Goal: Information Seeking & Learning: Learn about a topic

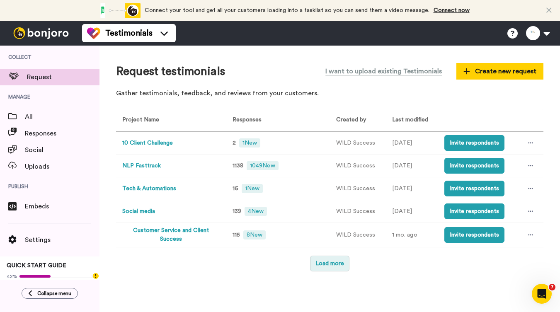
click at [322, 259] on button "Load more" at bounding box center [329, 264] width 39 height 16
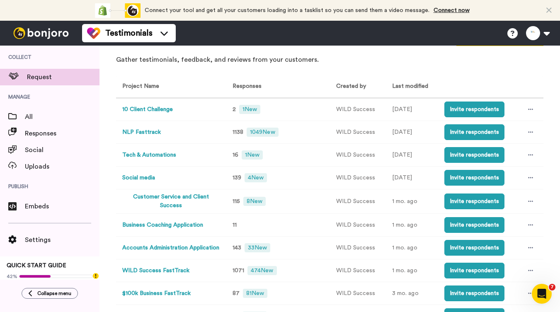
scroll to position [75, 0]
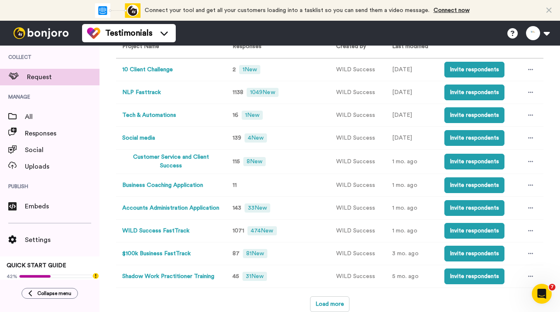
click at [144, 89] on button "NLP Fasttrack" at bounding box center [141, 92] width 39 height 9
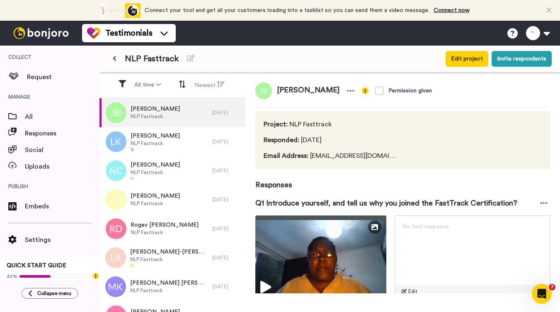
click at [326, 175] on span "Responses" at bounding box center [403, 180] width 295 height 22
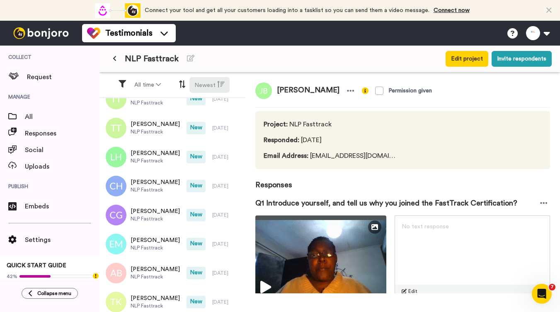
scroll to position [656, 0]
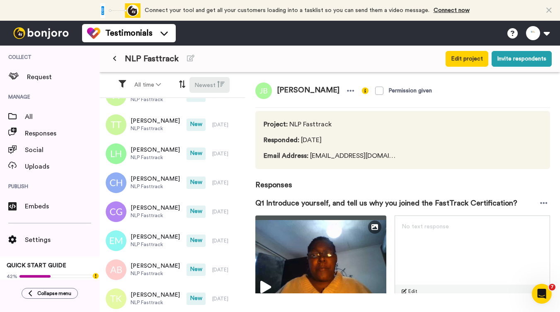
click at [213, 83] on button "Newest" at bounding box center [210, 85] width 40 height 16
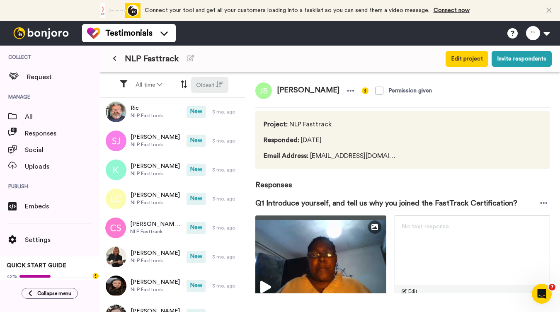
scroll to position [1299, 0]
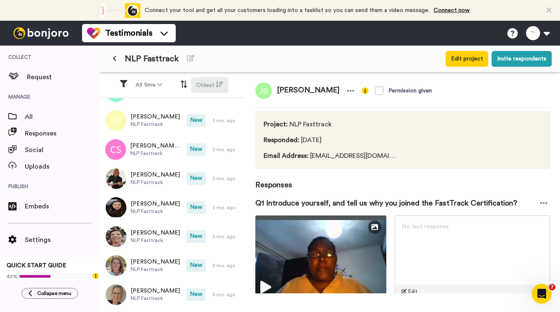
click at [202, 86] on button "Oldest" at bounding box center [209, 85] width 37 height 16
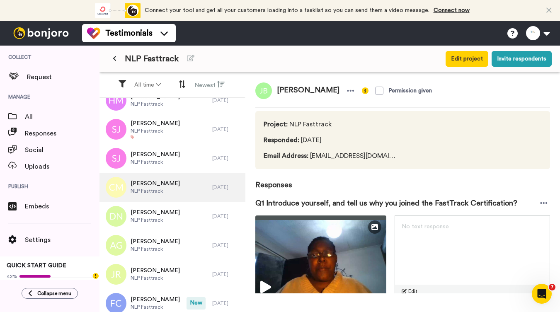
scroll to position [456, 0]
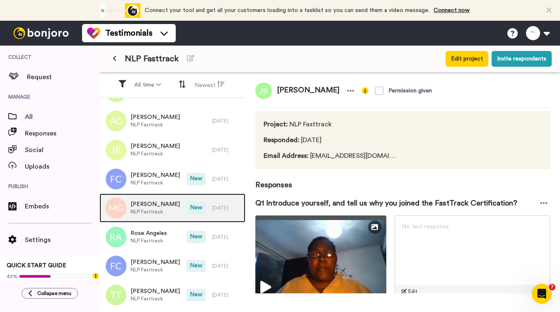
click at [159, 210] on span "NLP Fasttrack" at bounding box center [155, 212] width 49 height 7
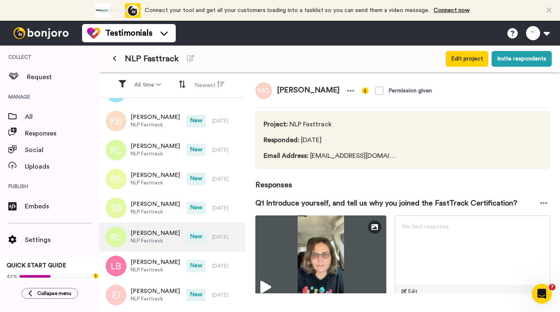
scroll to position [1245, 0]
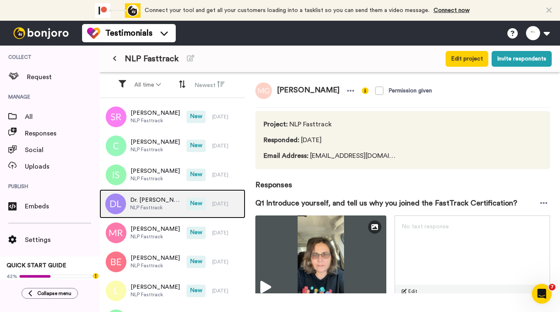
click at [163, 215] on div "Dr. [PERSON_NAME] NLP Fasttrack" at bounding box center [143, 204] width 87 height 29
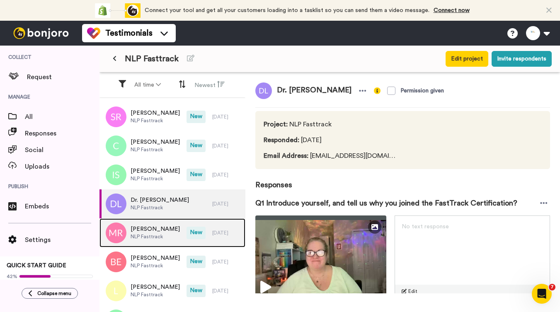
click at [156, 241] on div "[PERSON_NAME] NLP Fasttrack" at bounding box center [155, 233] width 49 height 16
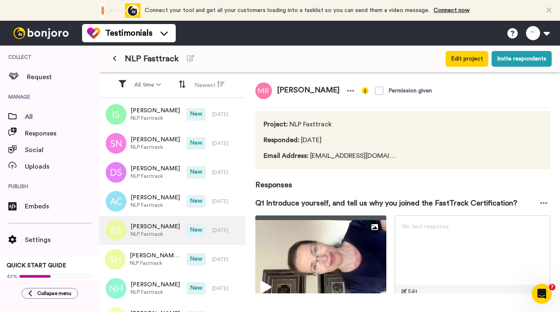
scroll to position [1452, 0]
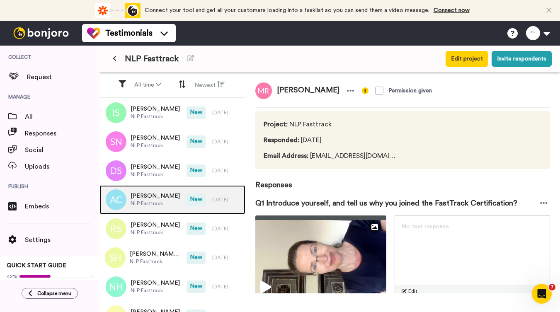
click at [147, 194] on span "[PERSON_NAME]" at bounding box center [155, 196] width 49 height 8
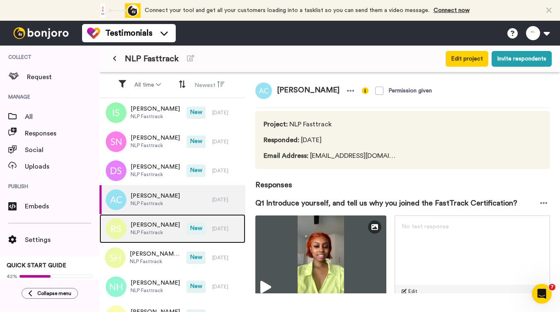
click at [146, 233] on span "NLP Fasttrack" at bounding box center [155, 232] width 49 height 7
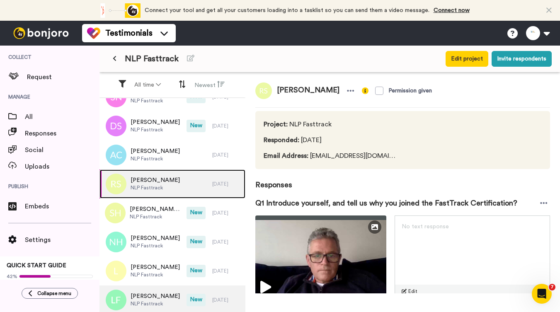
scroll to position [1577, 0]
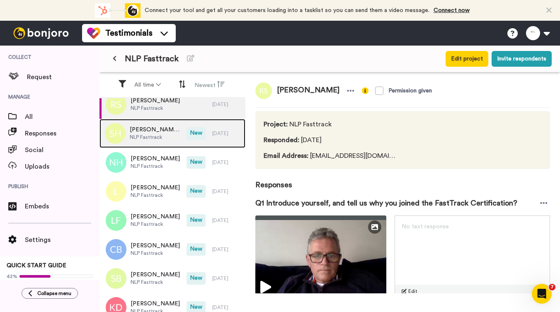
click at [149, 140] on span "NLP Fasttrack" at bounding box center [156, 137] width 53 height 7
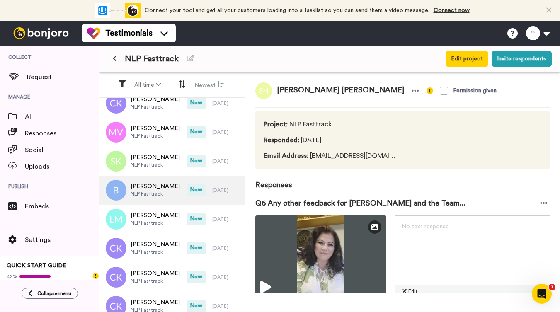
scroll to position [2606, 0]
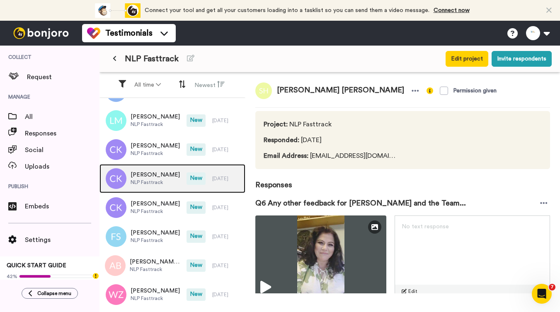
click at [175, 188] on div "[PERSON_NAME] NLP Fasttrack" at bounding box center [143, 178] width 87 height 29
